Goal: Task Accomplishment & Management: Manage account settings

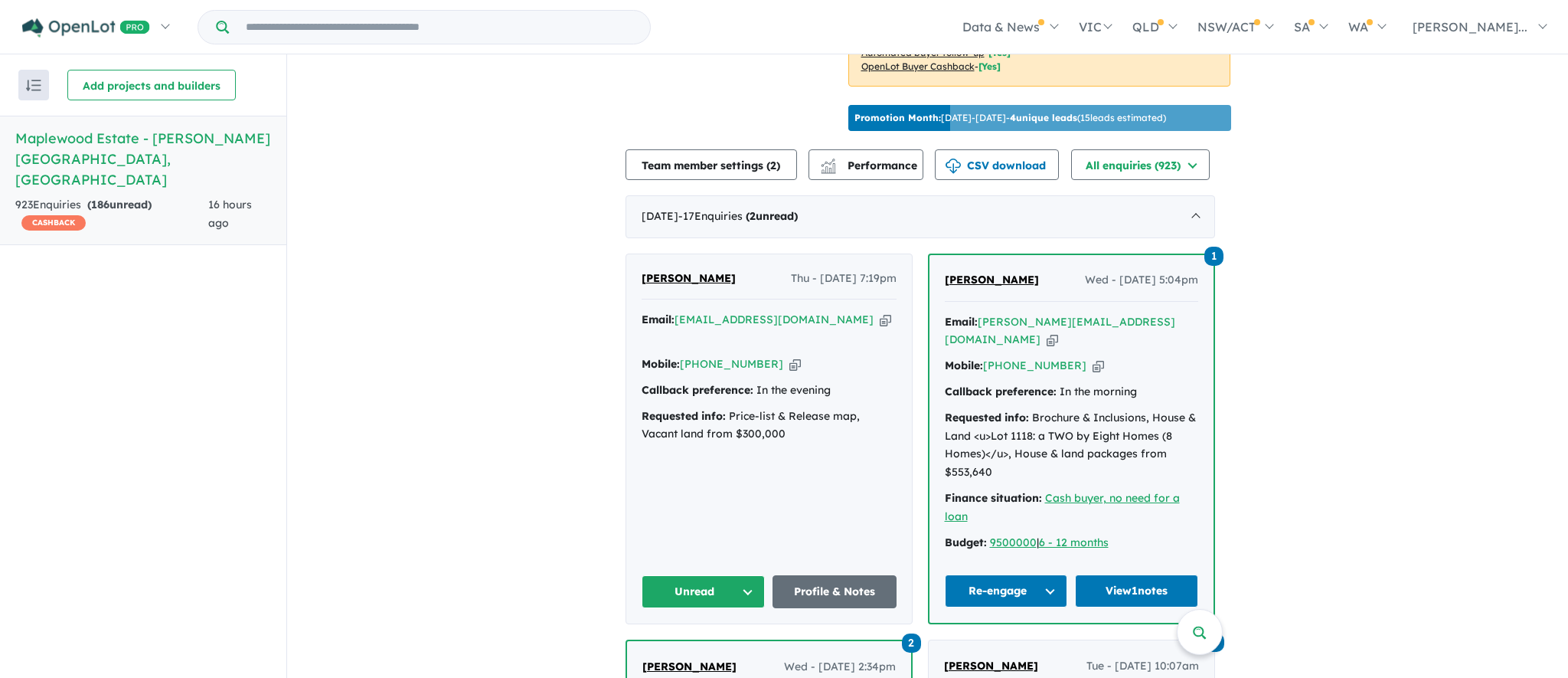
scroll to position [490, 0]
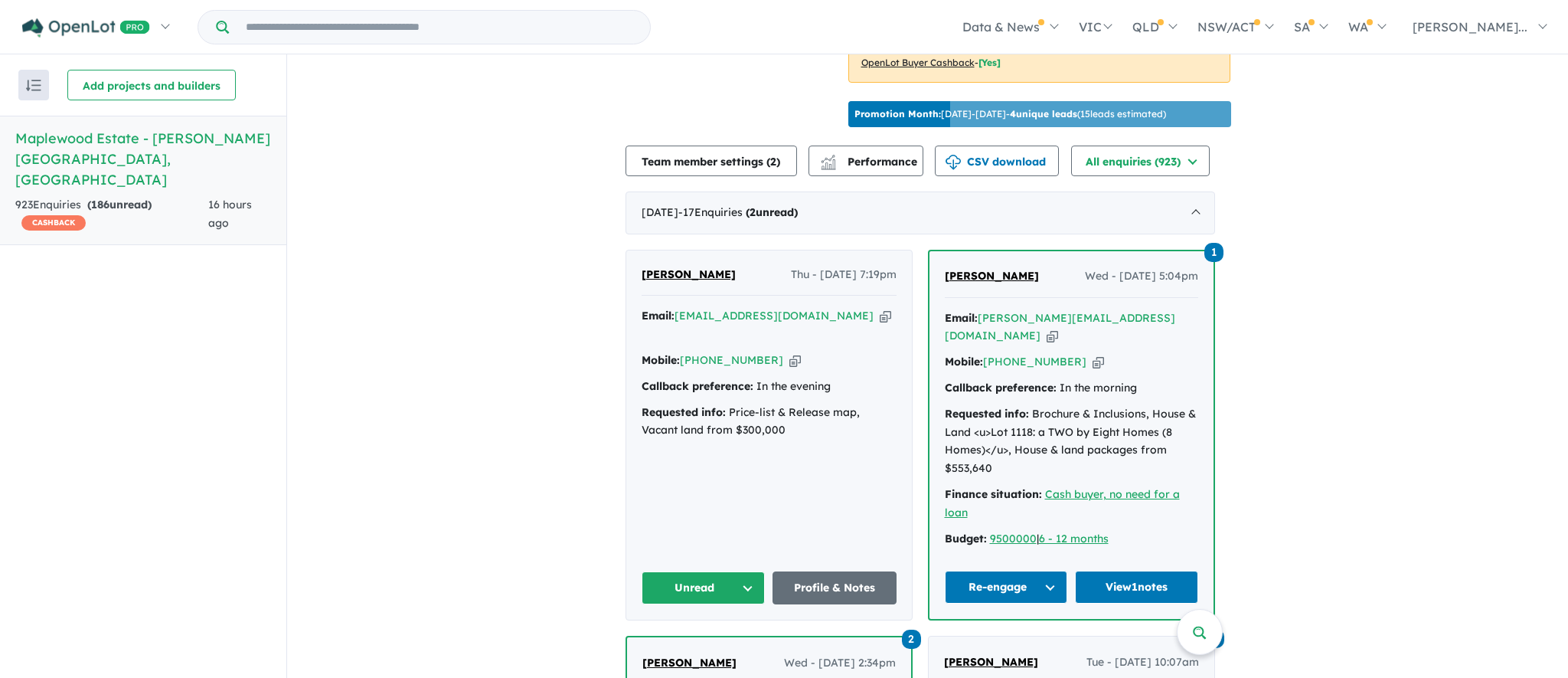
click at [736, 587] on button "Unread" at bounding box center [703, 587] width 124 height 33
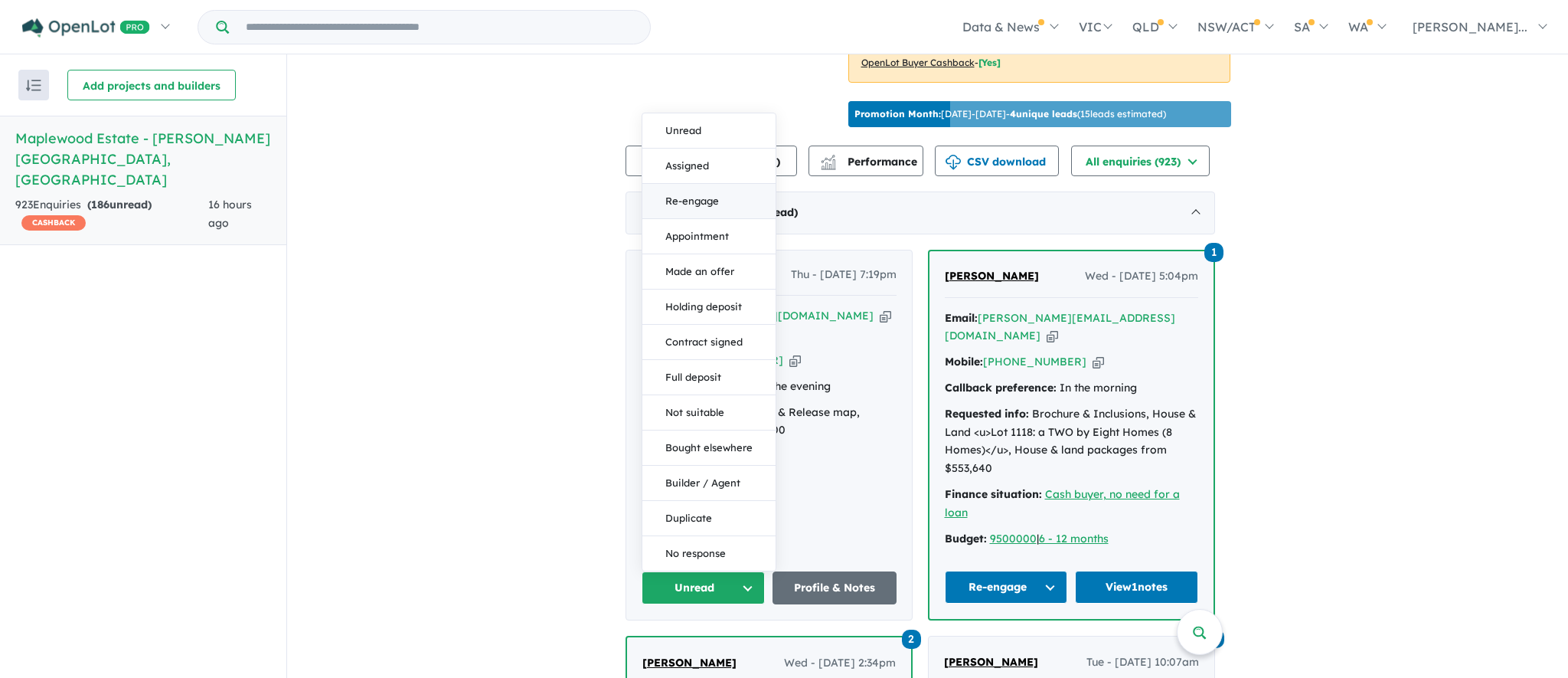
drag, startPoint x: 0, startPoint y: 0, endPoint x: 715, endPoint y: 196, distance: 741.4
click at [715, 196] on button "Re-engage" at bounding box center [709, 201] width 133 height 35
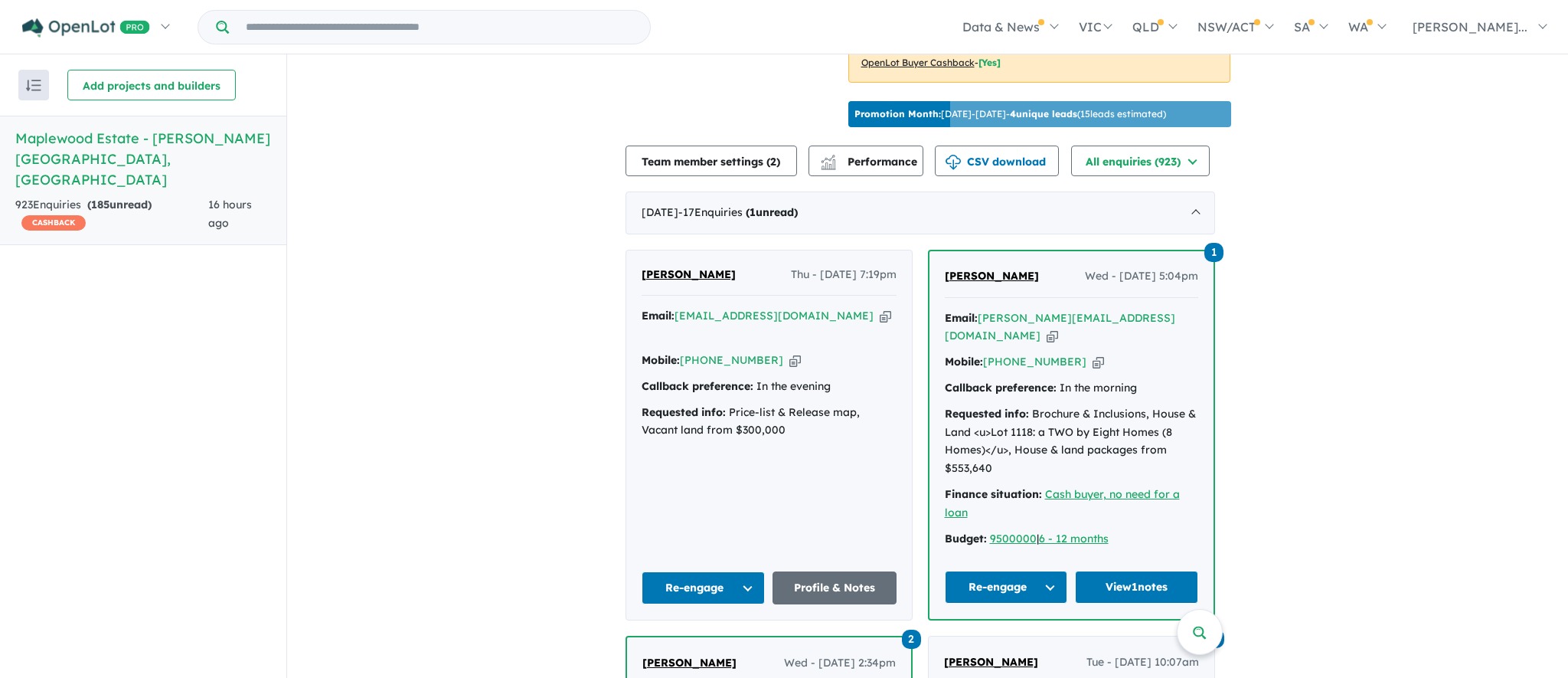
click at [842, 579] on link "Profile & Notes" at bounding box center [834, 587] width 124 height 33
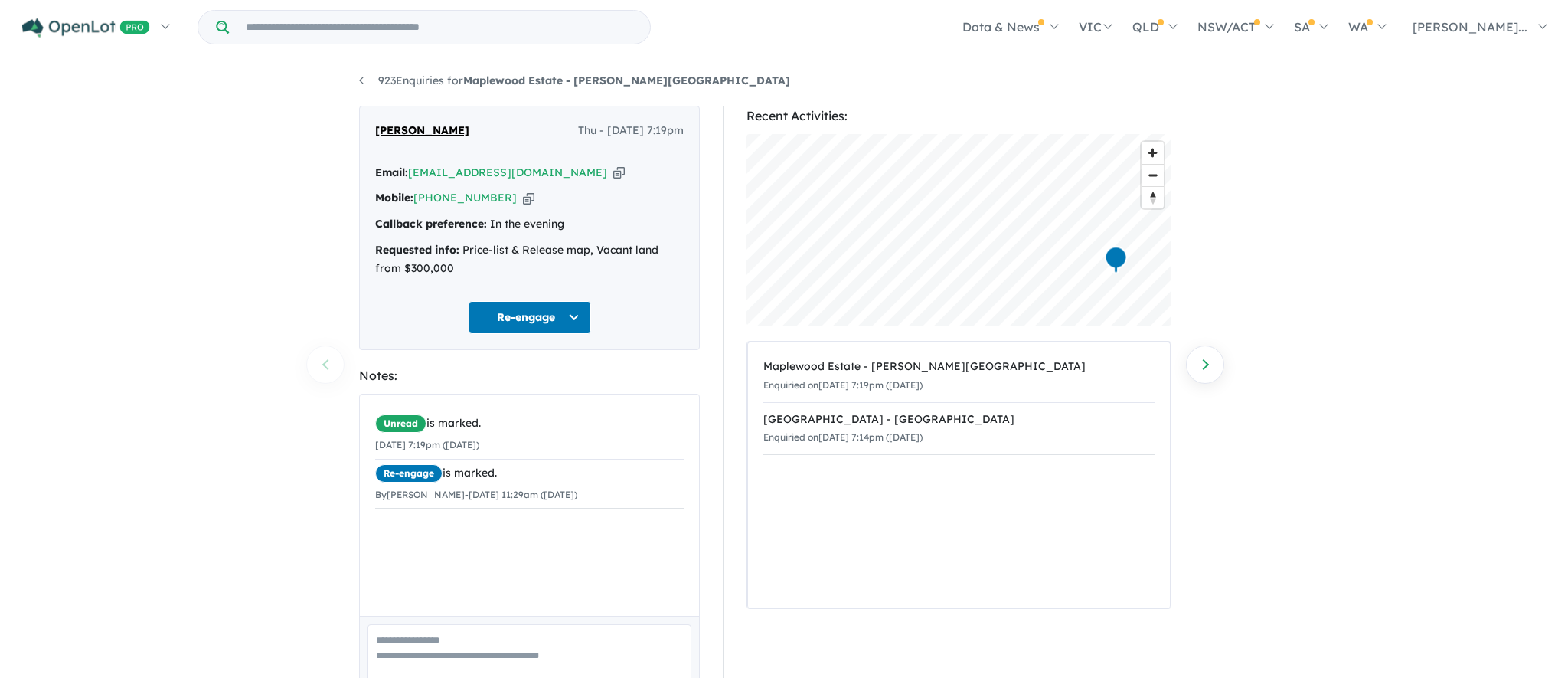
click at [457, 636] on textarea at bounding box center [530, 656] width 324 height 63
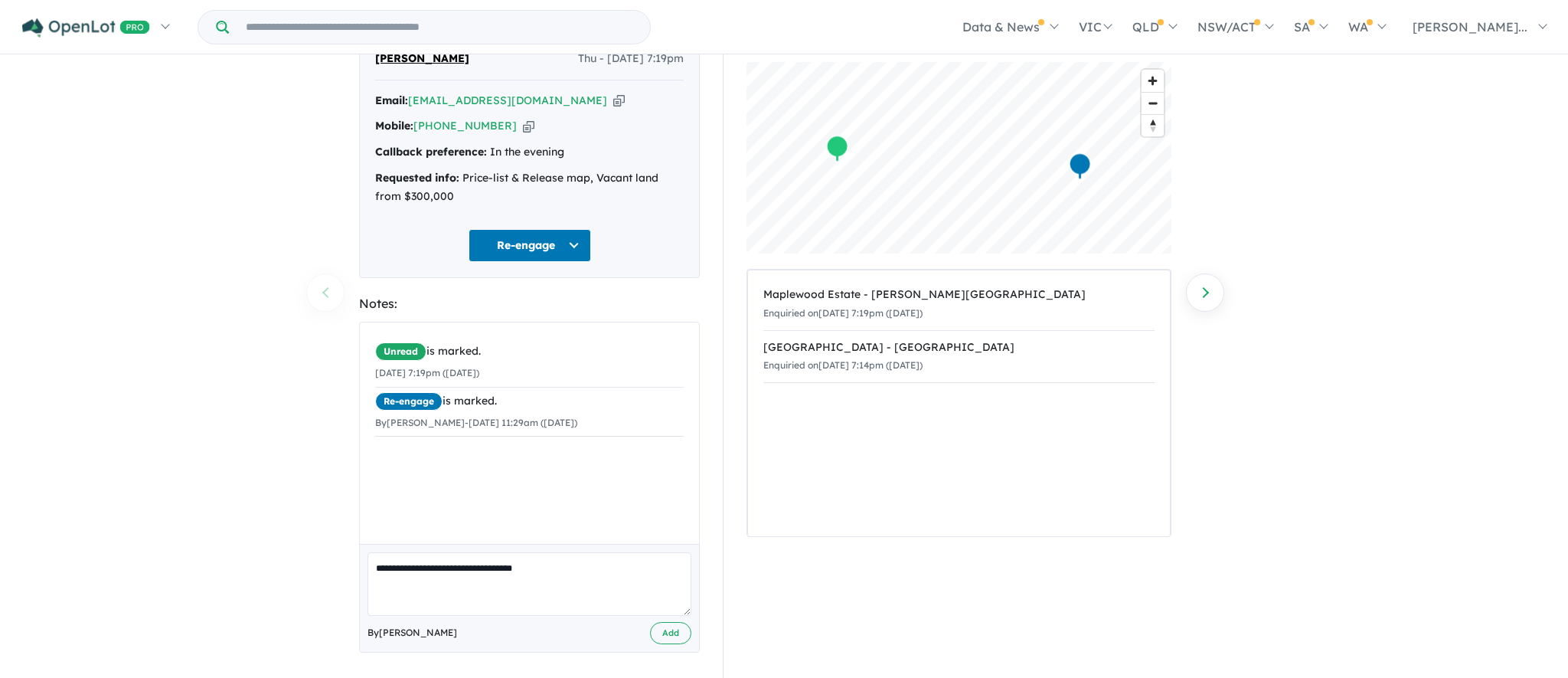
type textarea "**********"
click at [669, 625] on button "Add" at bounding box center [671, 633] width 42 height 22
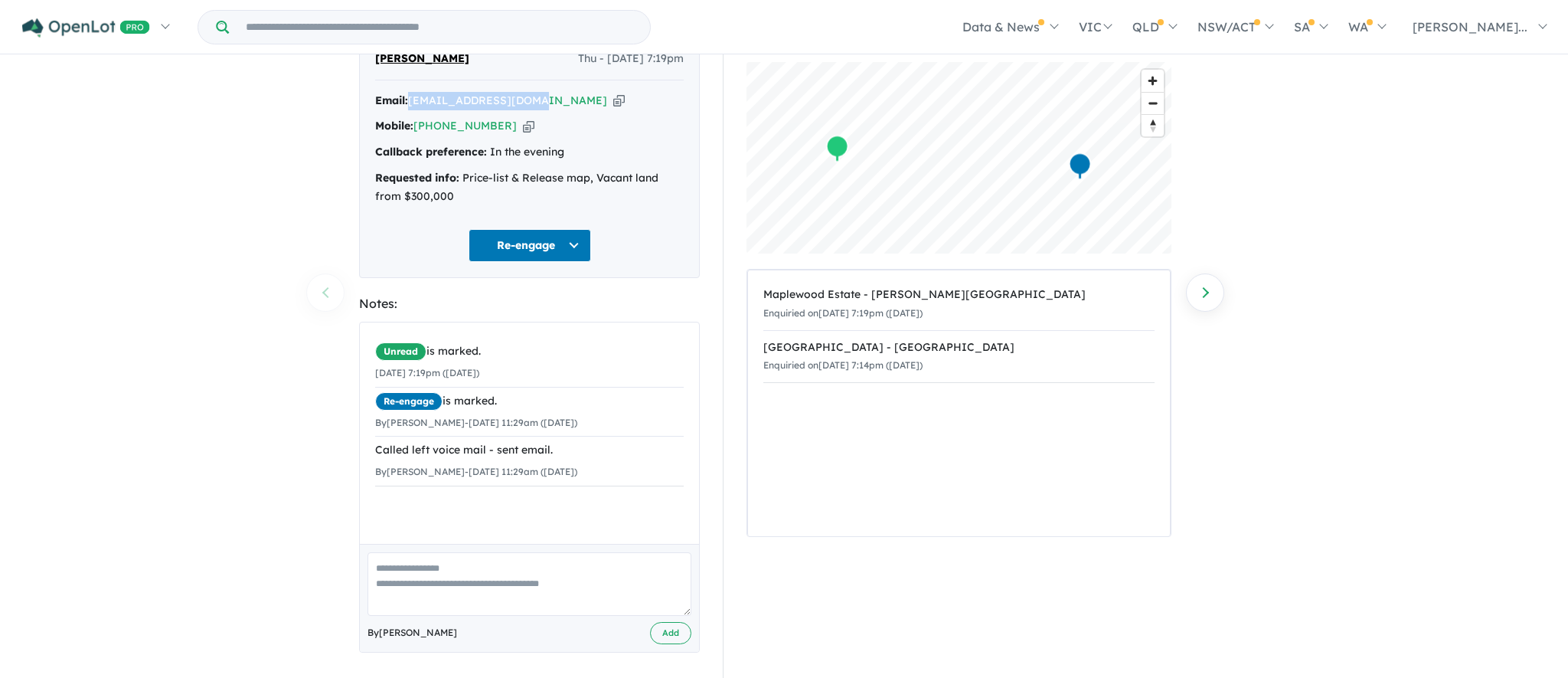
scroll to position [50, 0]
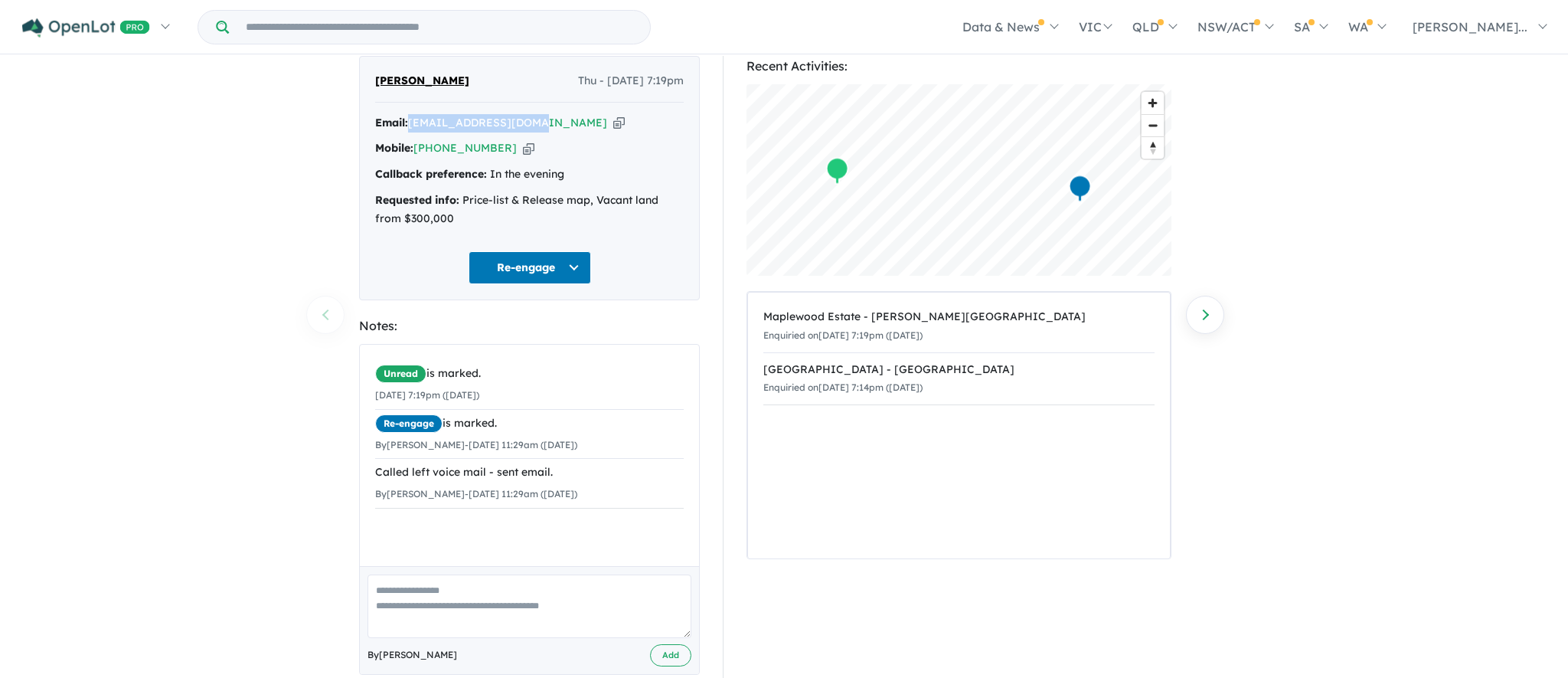
click at [484, 150] on link "+61 466 679 020" at bounding box center [465, 147] width 103 height 14
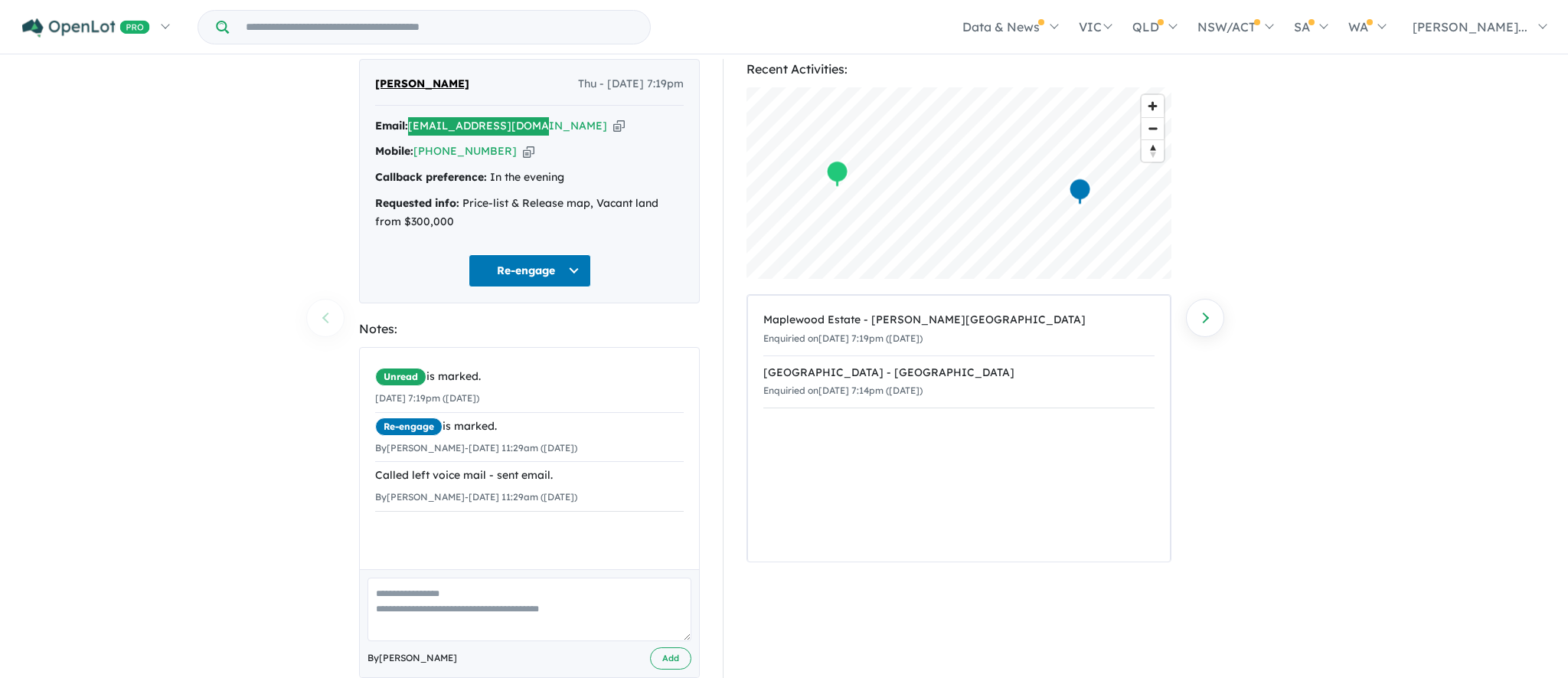
scroll to position [44, 0]
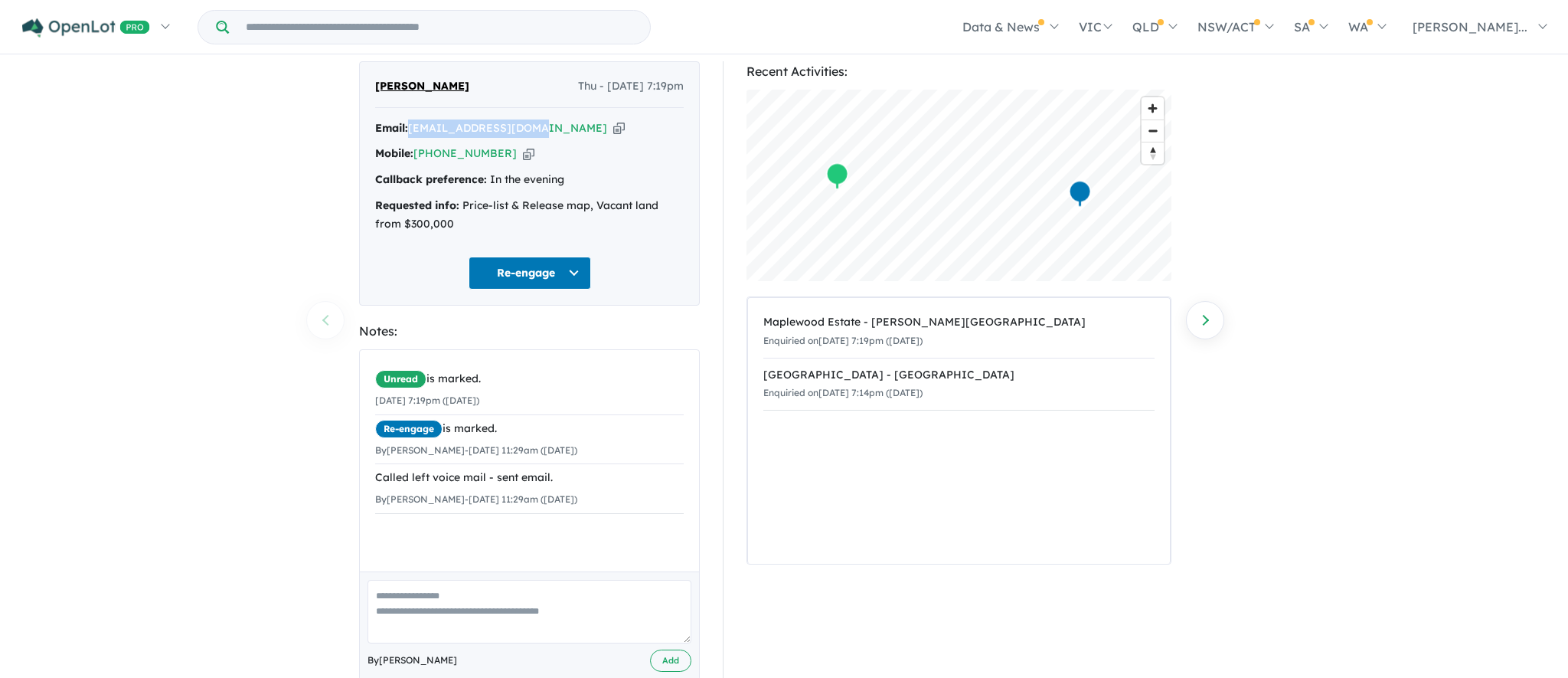
click at [523, 152] on icon "button" at bounding box center [529, 154] width 11 height 16
copy a%20Maplewood%20Estate%20-%20Melton%20South"] "jjunaid111@gmail.com"
drag, startPoint x: 0, startPoint y: 0, endPoint x: 375, endPoint y: 84, distance: 384.3
click at [375, 84] on div "junaid aslam Thu - 28/08/2025, 7:19pm" at bounding box center [529, 93] width 308 height 30
copy span "junaid aslam"
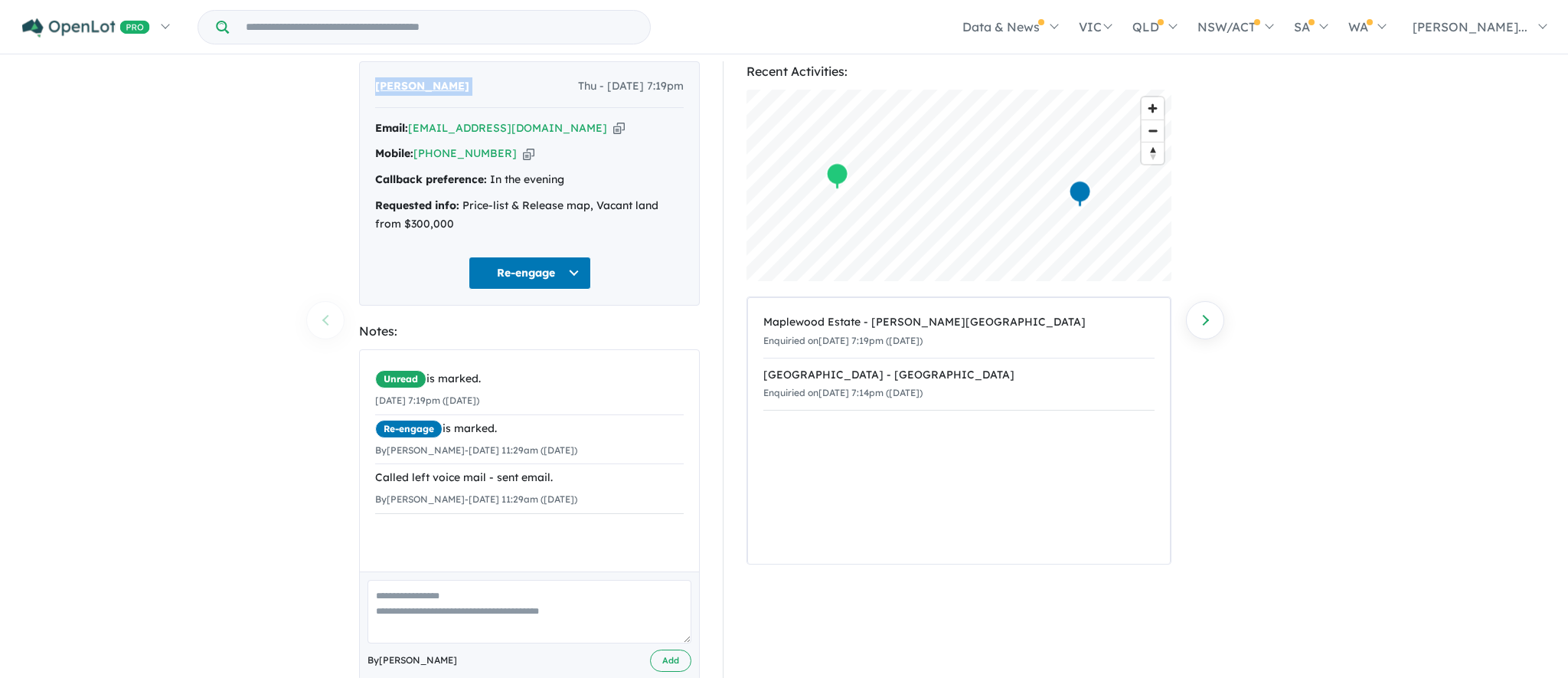
scroll to position [0, 0]
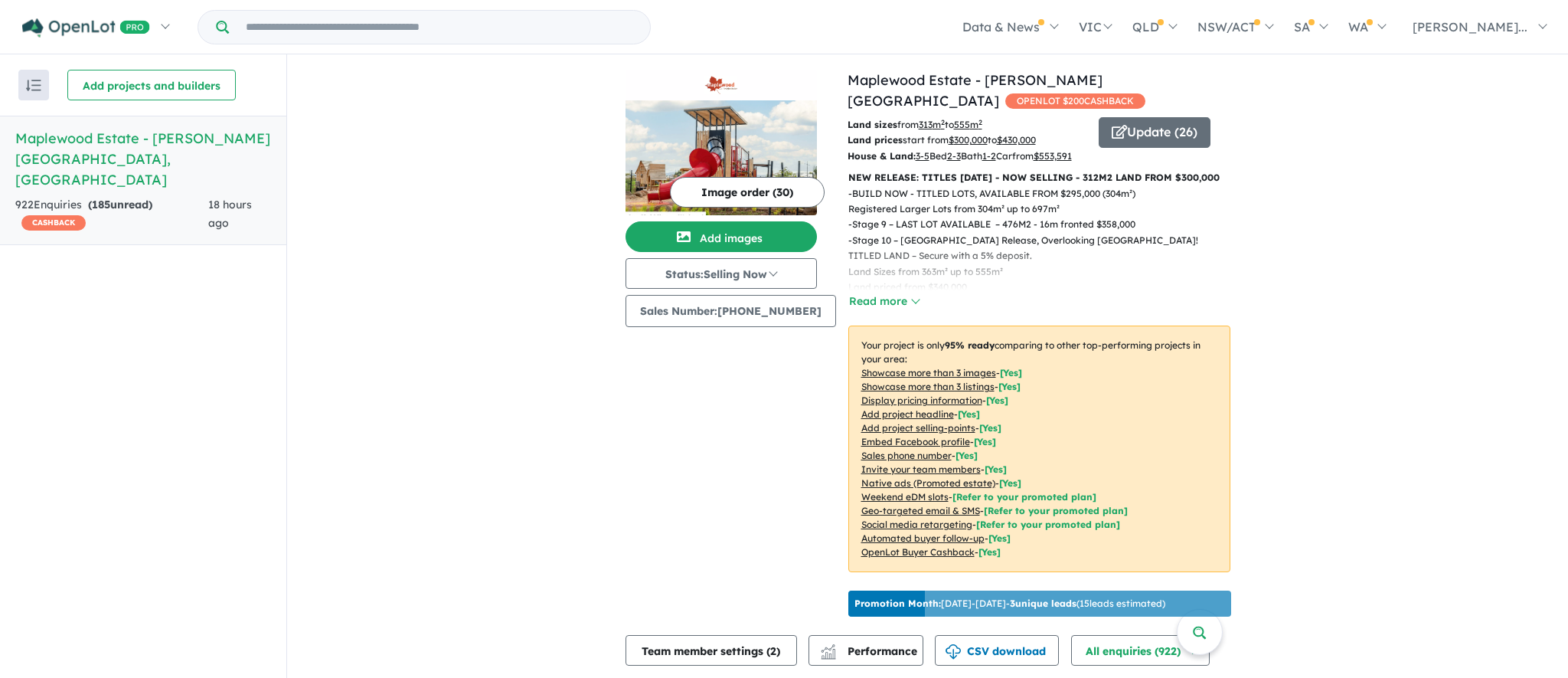
scroll to position [652, 0]
